Goal: Find specific page/section: Find specific page/section

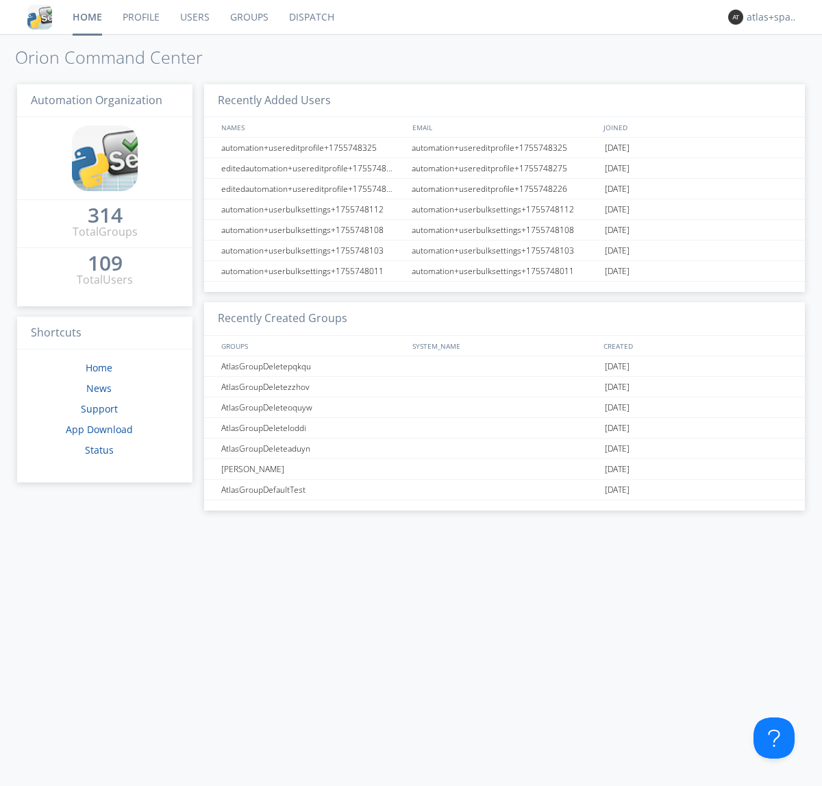
click at [310, 17] on link "Dispatch" at bounding box center [312, 17] width 66 height 34
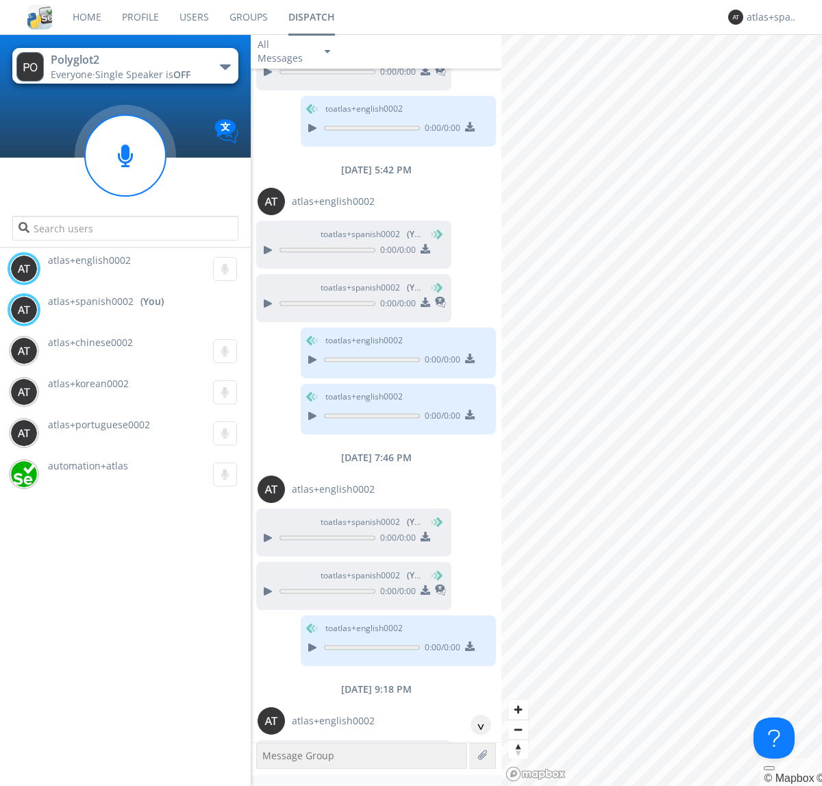
scroll to position [254, 0]
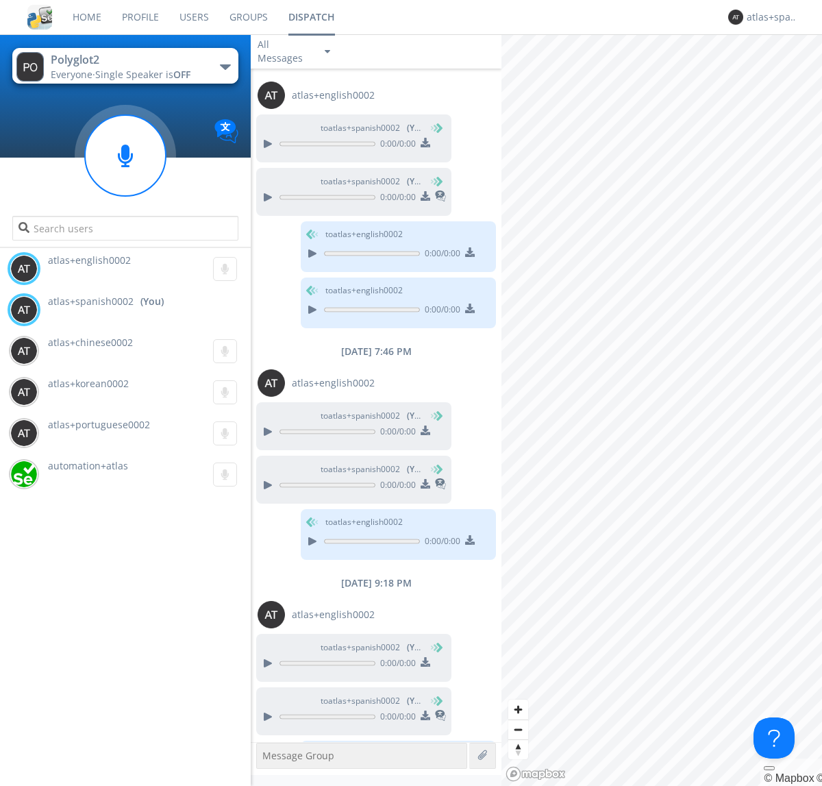
click at [225, 66] on div "button" at bounding box center [225, 66] width 11 height 5
click at [0, 0] on span "Polyglot3" at bounding box center [0, 0] width 0 height 0
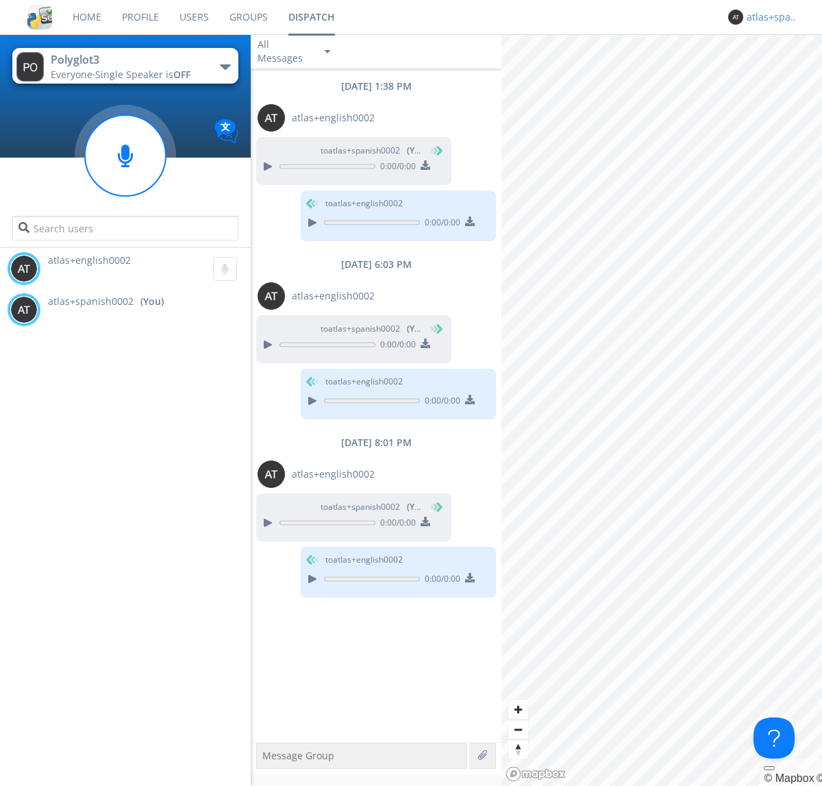
click at [769, 17] on div "atlas+spanish0002" at bounding box center [772, 17] width 51 height 14
